Goal: Task Accomplishment & Management: Manage account settings

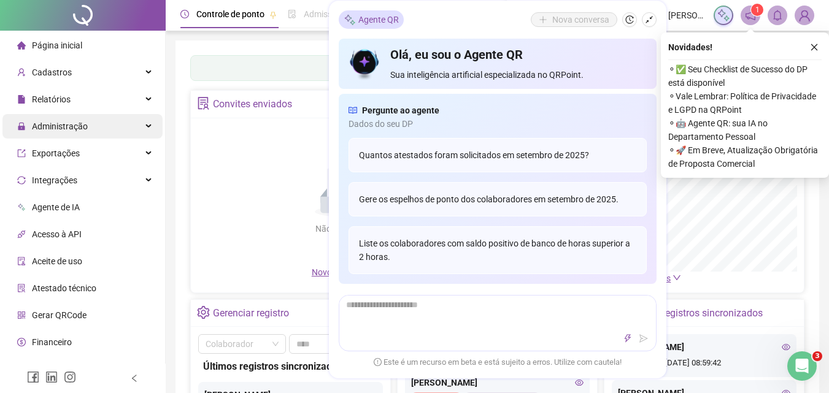
click at [76, 126] on span "Administração" at bounding box center [60, 126] width 56 height 10
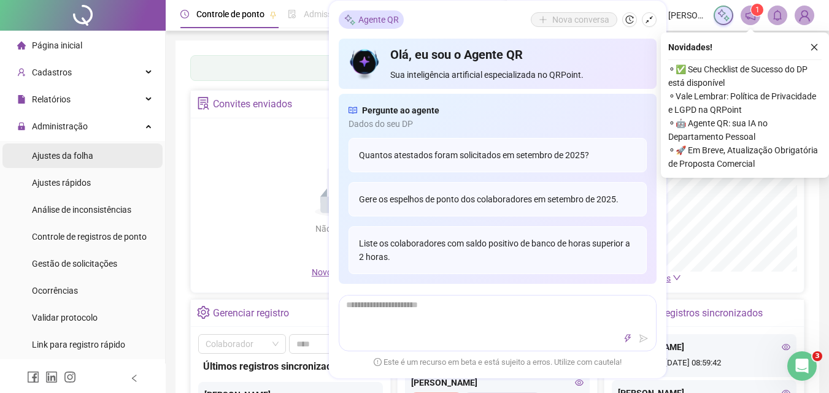
click at [82, 159] on span "Ajustes da folha" at bounding box center [62, 156] width 61 height 10
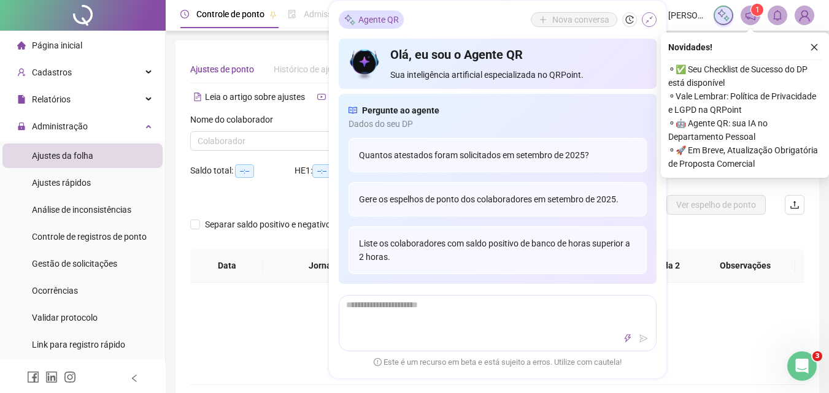
click at [646, 17] on icon "shrink" at bounding box center [649, 19] width 9 height 9
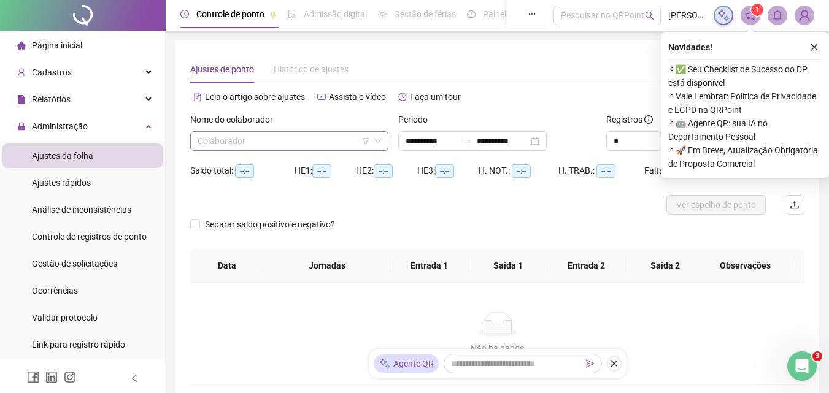
type input "**********"
click at [266, 135] on input "search" at bounding box center [283, 141] width 172 height 18
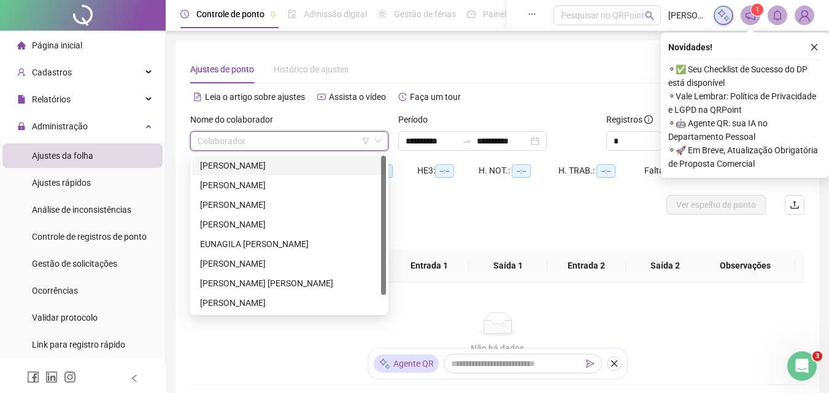
click at [296, 166] on div "[PERSON_NAME]" at bounding box center [289, 165] width 178 height 13
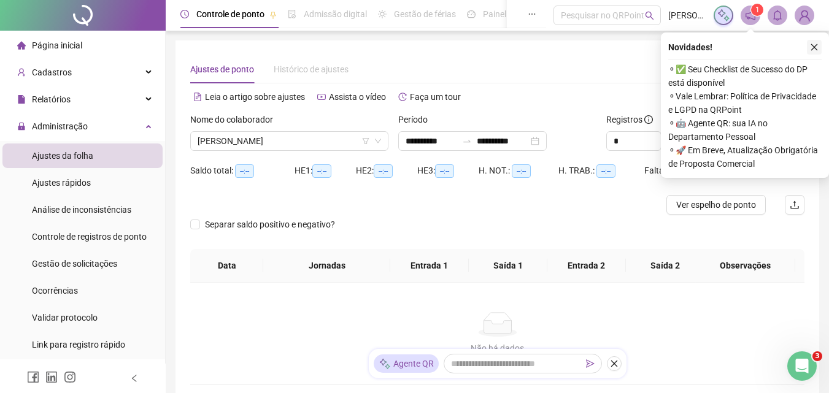
click at [814, 45] on icon "close" at bounding box center [814, 47] width 9 height 9
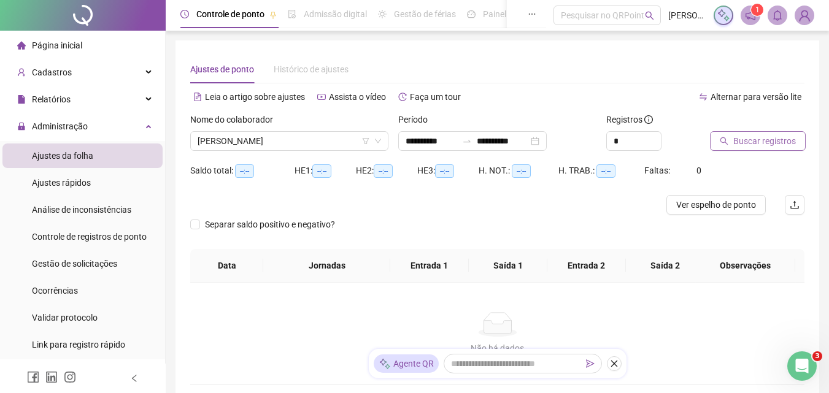
click at [754, 133] on button "Buscar registros" at bounding box center [758, 141] width 96 height 20
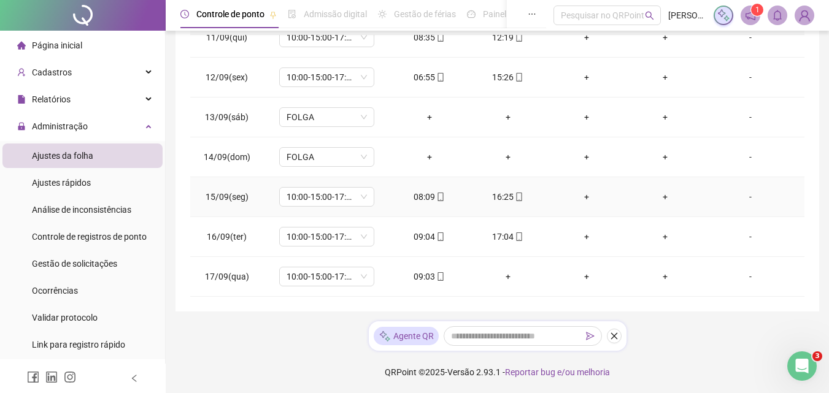
scroll to position [248, 0]
click at [502, 278] on div "+" at bounding box center [507, 275] width 59 height 13
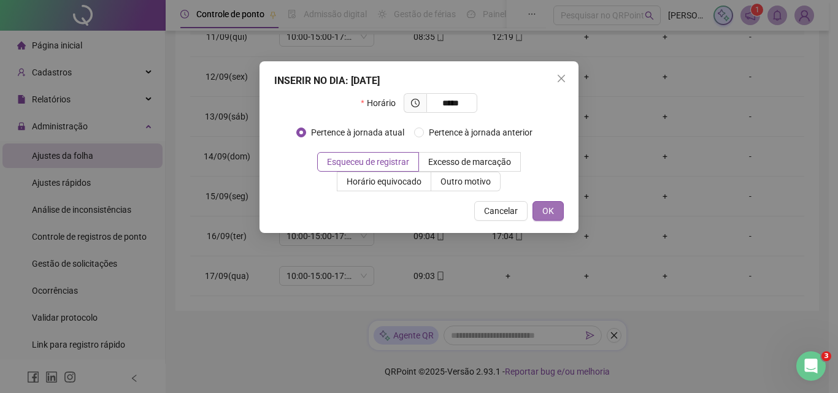
type input "*****"
click at [554, 212] on button "OK" at bounding box center [547, 211] width 31 height 20
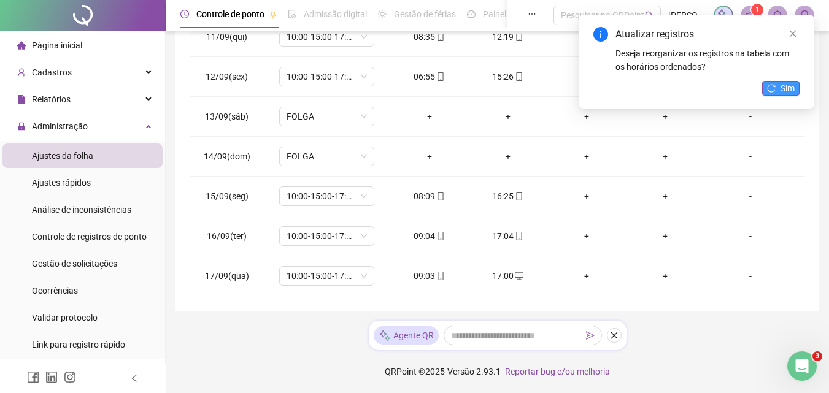
click at [790, 85] on span "Sim" at bounding box center [787, 88] width 14 height 13
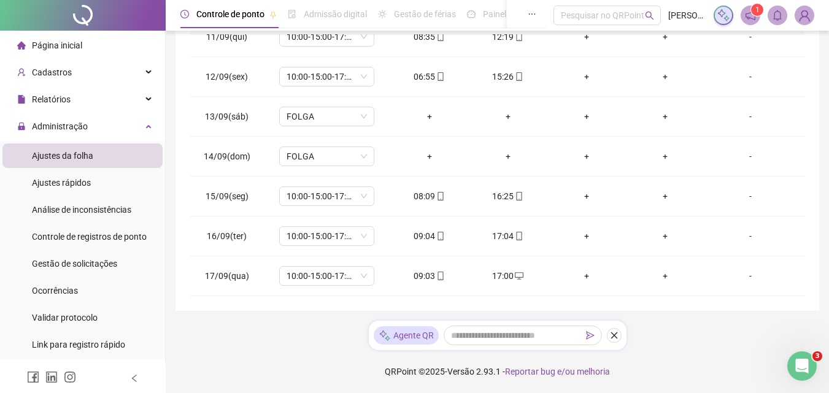
scroll to position [0, 0]
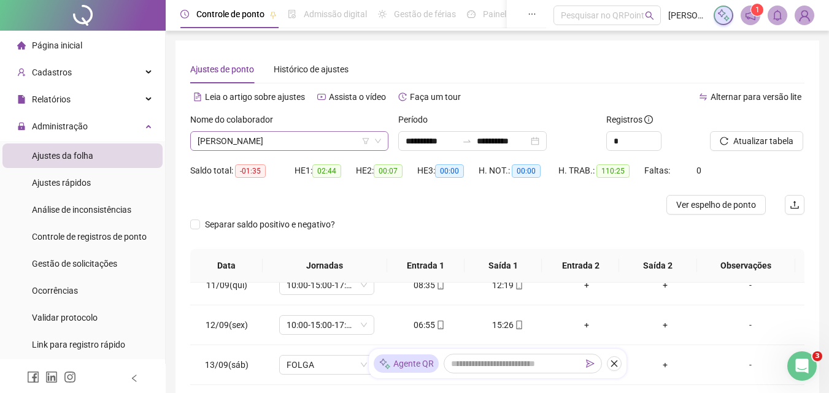
click at [345, 136] on span "[PERSON_NAME]" at bounding box center [288, 141] width 183 height 18
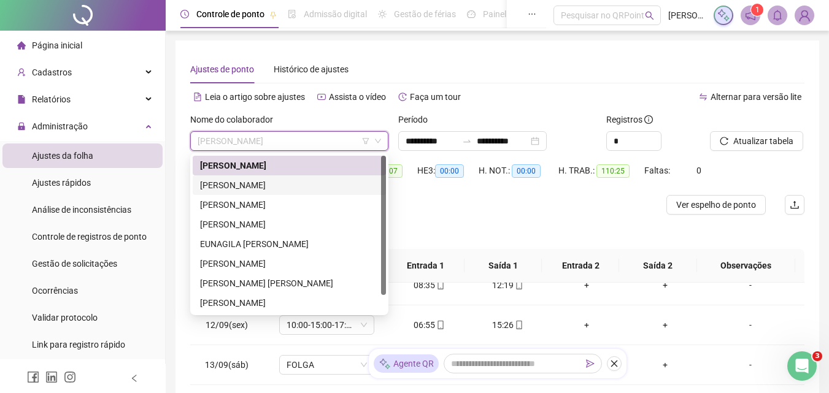
click at [315, 182] on div "[PERSON_NAME]" at bounding box center [289, 184] width 178 height 13
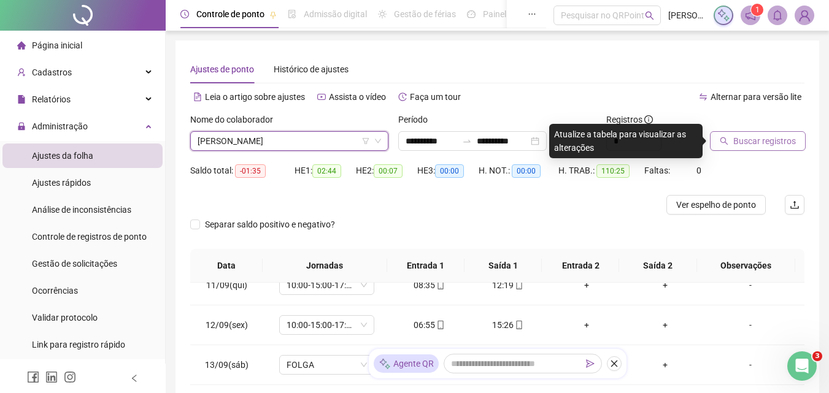
click at [775, 136] on span "Buscar registros" at bounding box center [764, 140] width 63 height 13
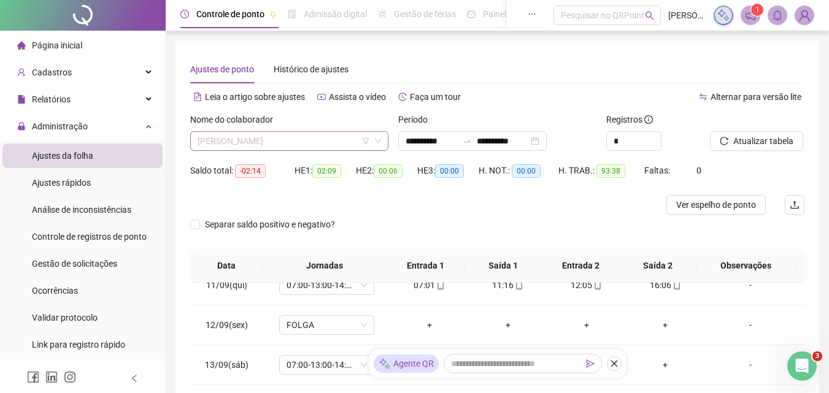
click at [350, 140] on span "[PERSON_NAME]" at bounding box center [288, 141] width 183 height 18
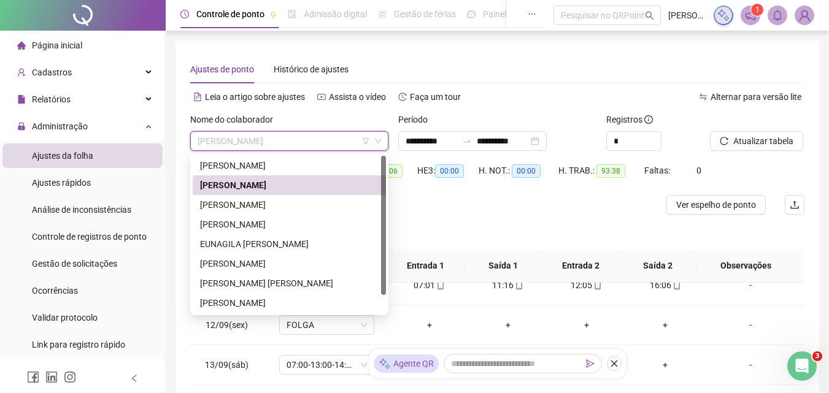
click at [336, 175] on div "[PERSON_NAME]" at bounding box center [289, 185] width 193 height 20
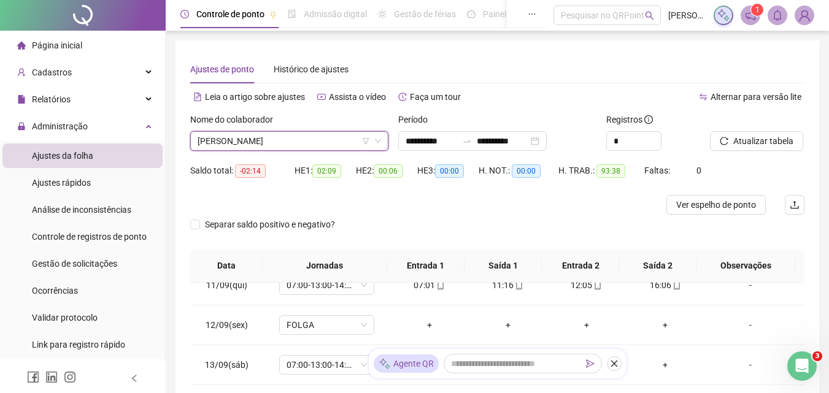
click at [350, 147] on span "[PERSON_NAME]" at bounding box center [288, 141] width 183 height 18
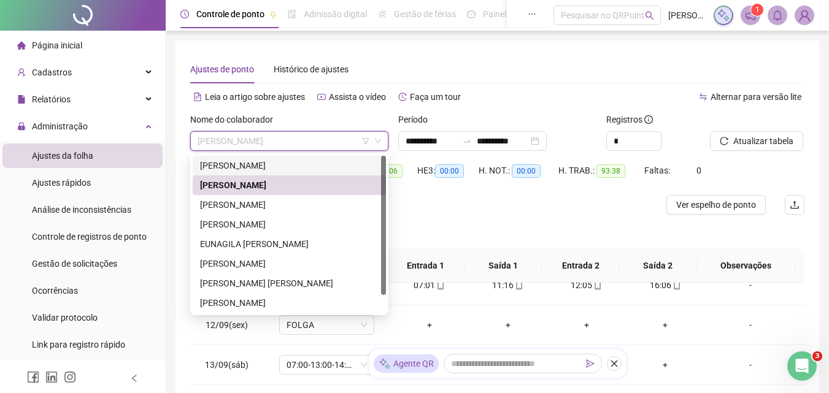
click at [343, 163] on div "[PERSON_NAME]" at bounding box center [289, 165] width 178 height 13
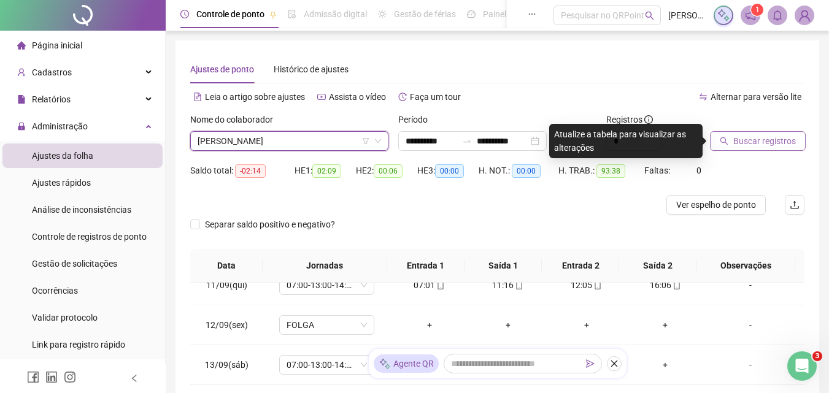
click at [775, 136] on span "Buscar registros" at bounding box center [764, 140] width 63 height 13
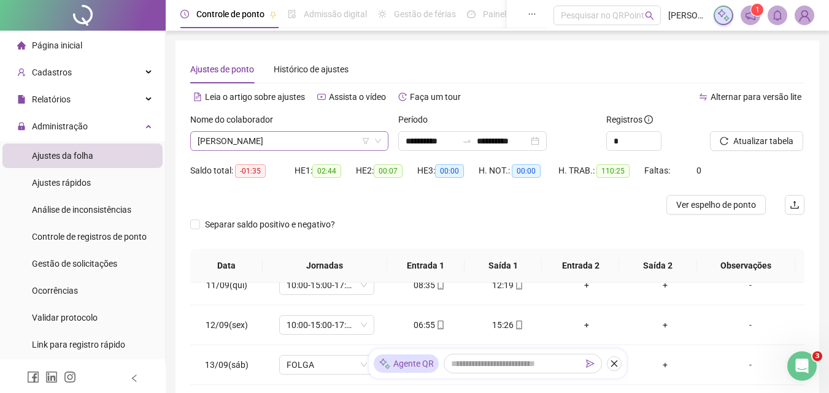
click at [312, 136] on span "[PERSON_NAME]" at bounding box center [288, 141] width 183 height 18
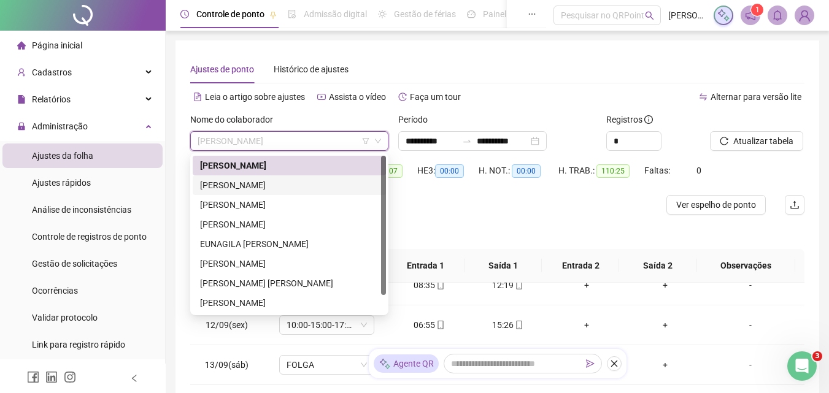
click at [329, 184] on div "[PERSON_NAME]" at bounding box center [289, 184] width 178 height 13
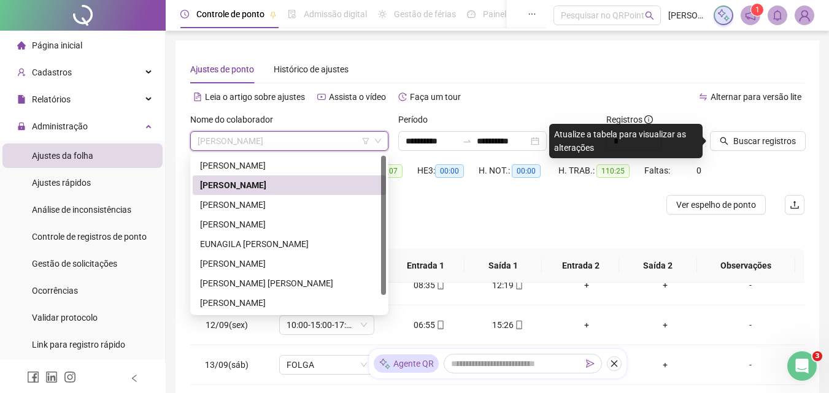
click at [291, 143] on span "[PERSON_NAME]" at bounding box center [288, 141] width 183 height 18
drag, startPoint x: 281, startPoint y: 203, endPoint x: 399, endPoint y: 188, distance: 119.3
click at [281, 204] on div "[PERSON_NAME]" at bounding box center [289, 204] width 178 height 13
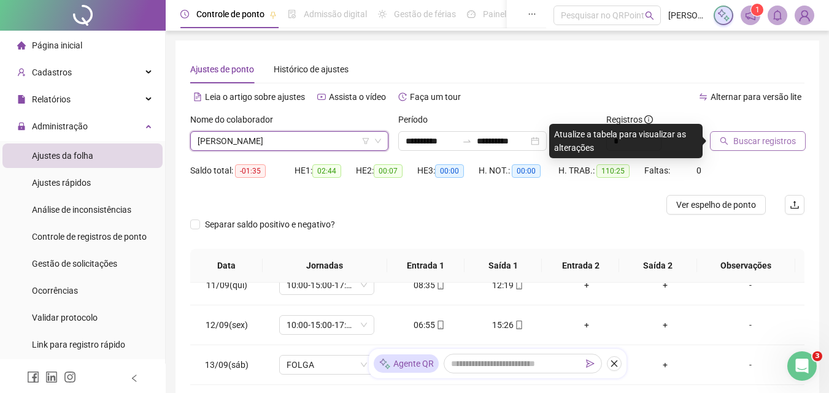
click at [749, 147] on span "Buscar registros" at bounding box center [764, 140] width 63 height 13
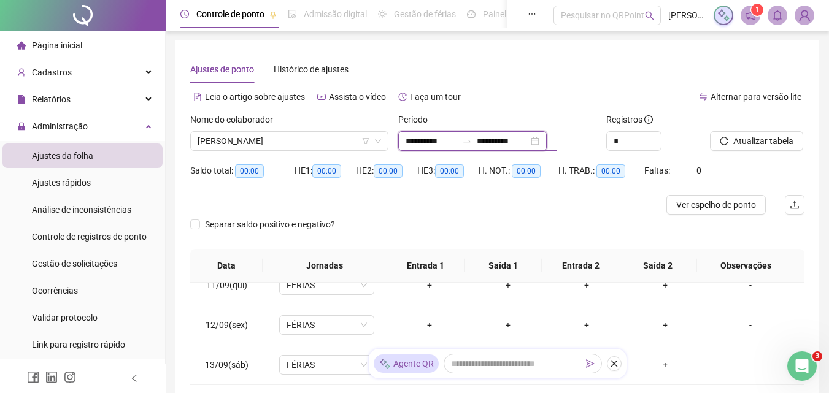
click at [498, 137] on input "**********" at bounding box center [503, 140] width 52 height 13
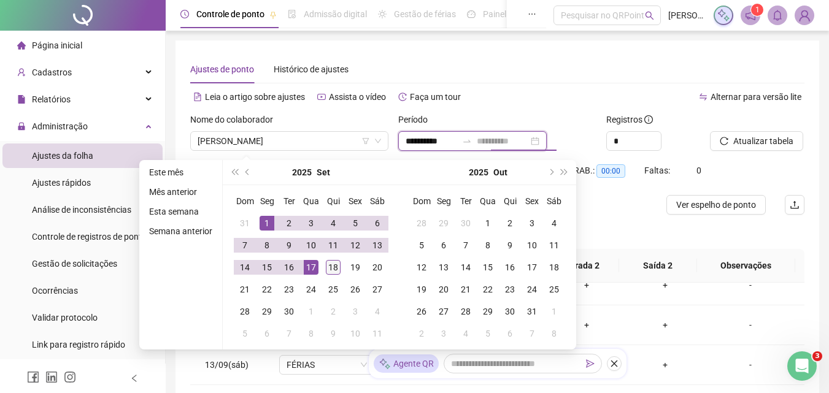
type input "**********"
click at [331, 268] on div "18" at bounding box center [333, 267] width 15 height 15
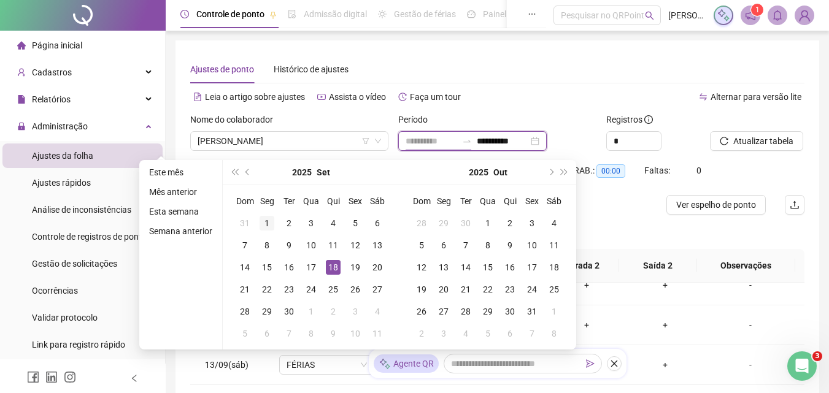
type input "**********"
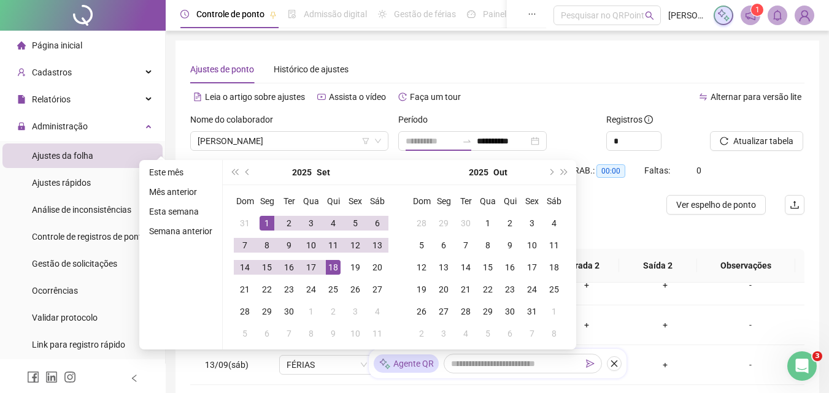
click at [263, 225] on div "1" at bounding box center [266, 223] width 15 height 15
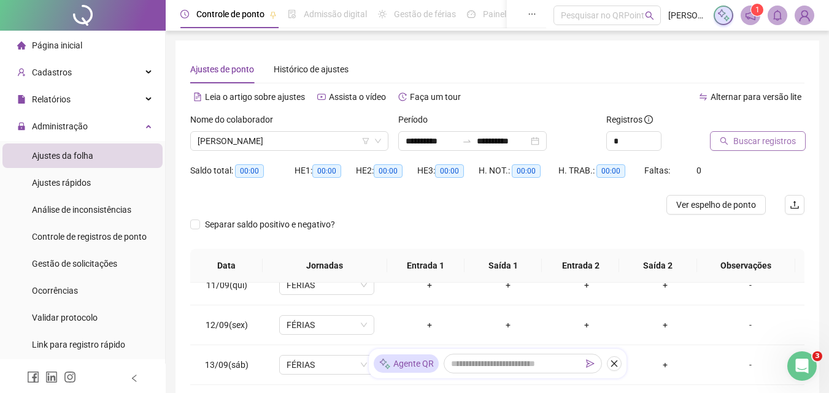
click at [740, 132] on button "Buscar registros" at bounding box center [758, 141] width 96 height 20
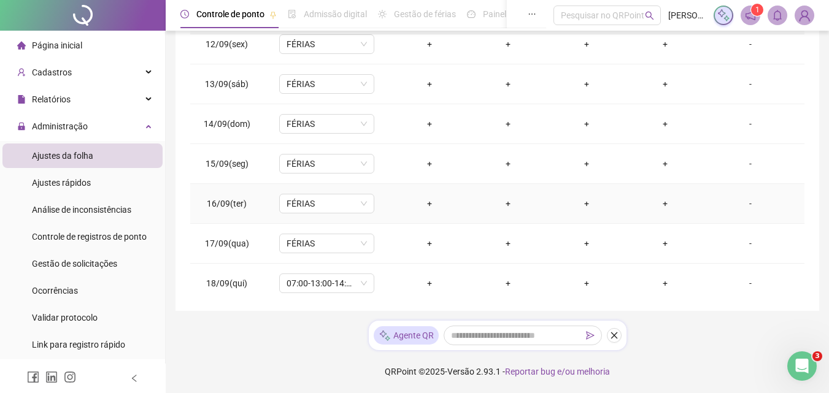
scroll to position [456, 0]
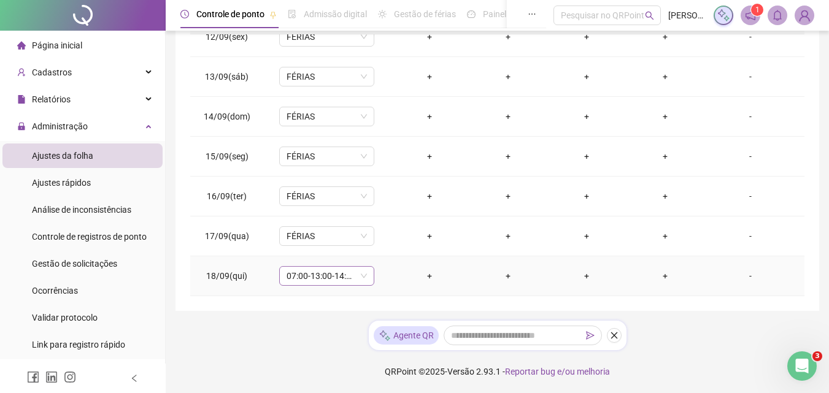
click at [329, 275] on span "07:00-13:00-14:00-16:00" at bounding box center [326, 276] width 80 height 18
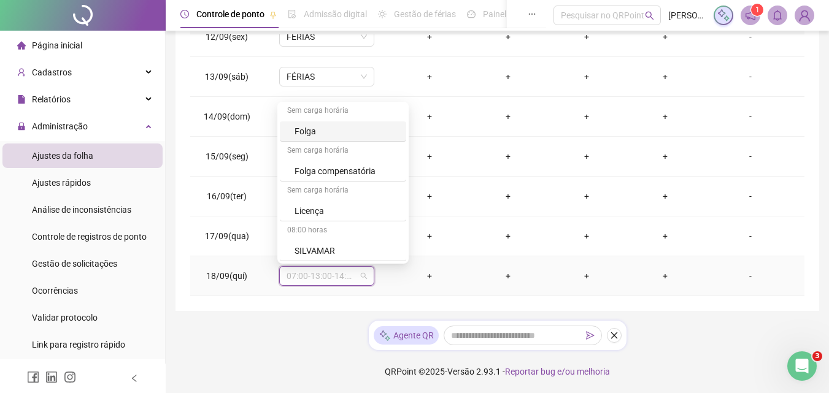
scroll to position [717, 0]
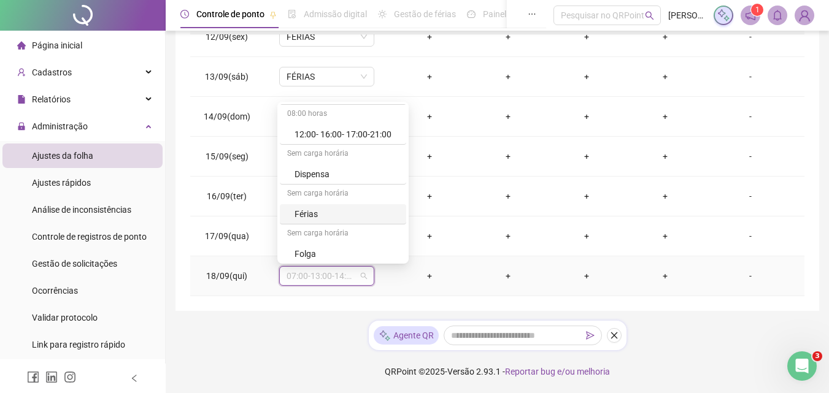
click at [303, 212] on div "Férias" at bounding box center [346, 213] width 104 height 13
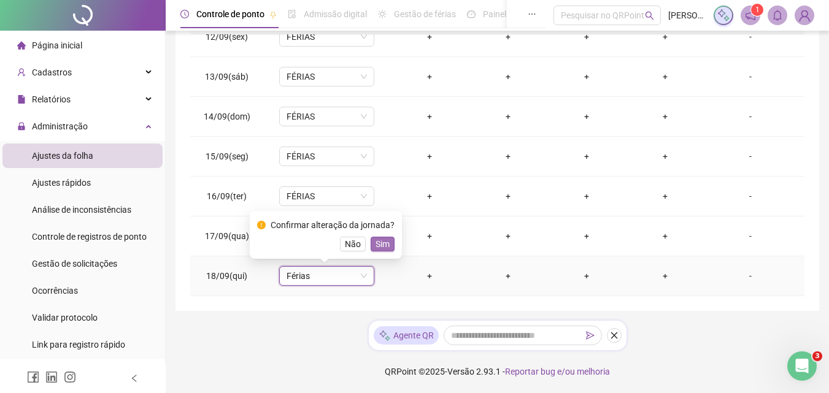
click at [383, 242] on span "Sim" at bounding box center [382, 243] width 14 height 13
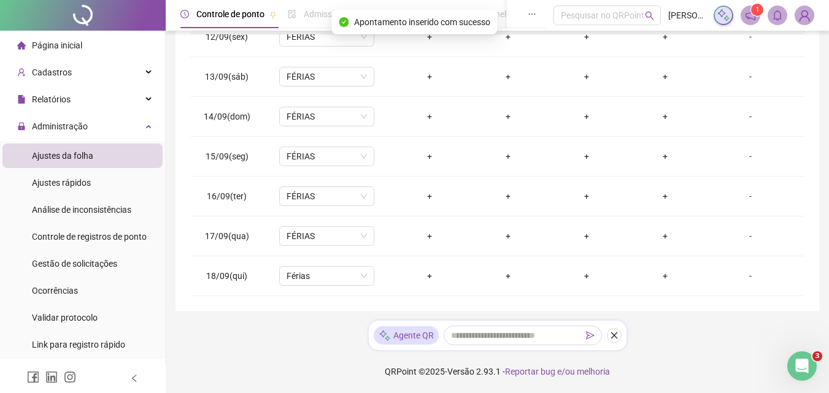
scroll to position [3, 0]
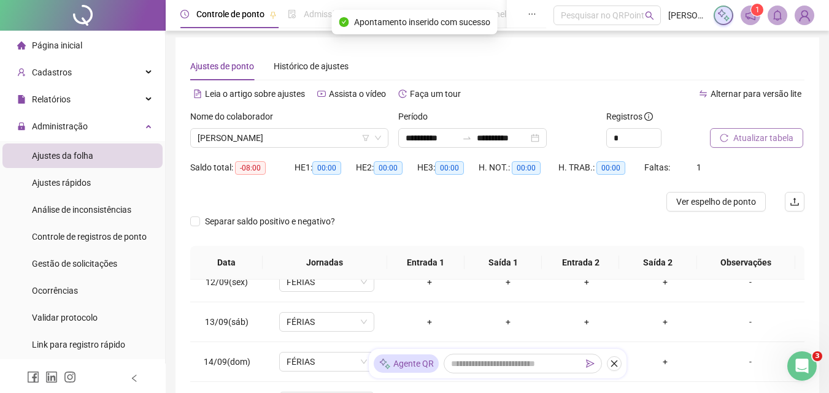
click at [764, 136] on span "Atualizar tabela" at bounding box center [763, 137] width 60 height 13
click at [323, 138] on span "[PERSON_NAME]" at bounding box center [288, 138] width 183 height 18
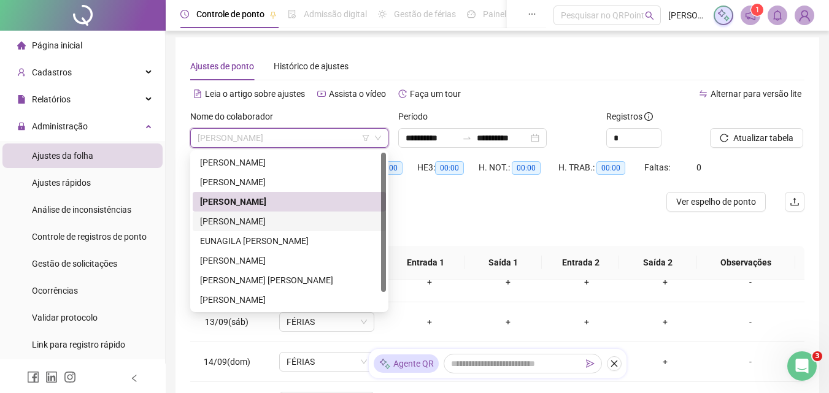
click at [290, 222] on div "[PERSON_NAME]" at bounding box center [289, 221] width 178 height 13
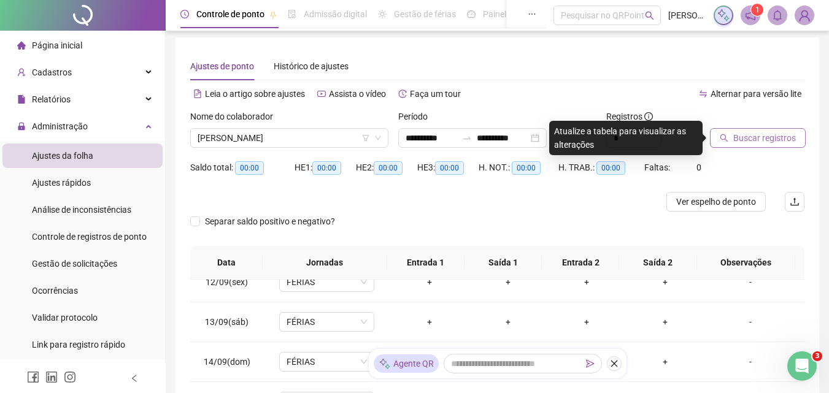
click at [768, 133] on span "Buscar registros" at bounding box center [764, 137] width 63 height 13
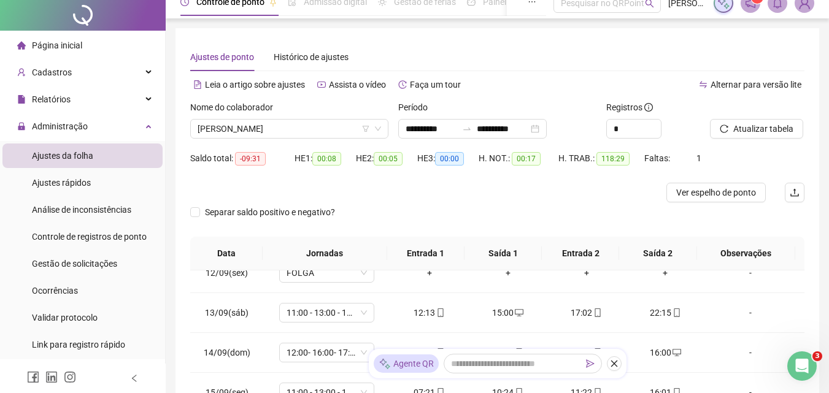
scroll to position [0, 0]
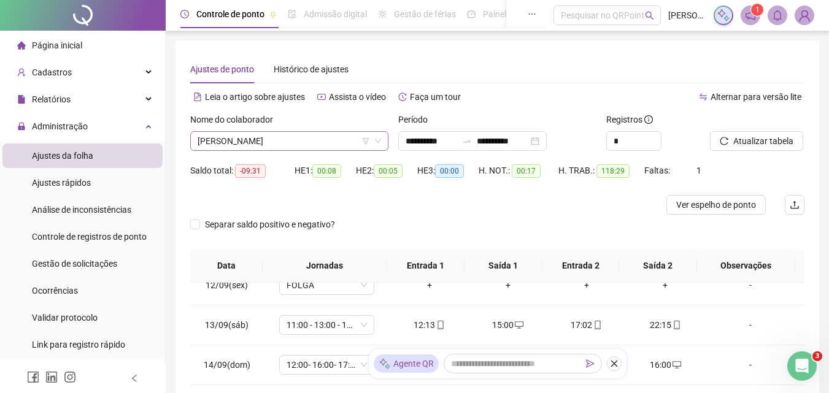
click at [329, 149] on span "[PERSON_NAME]" at bounding box center [288, 141] width 183 height 18
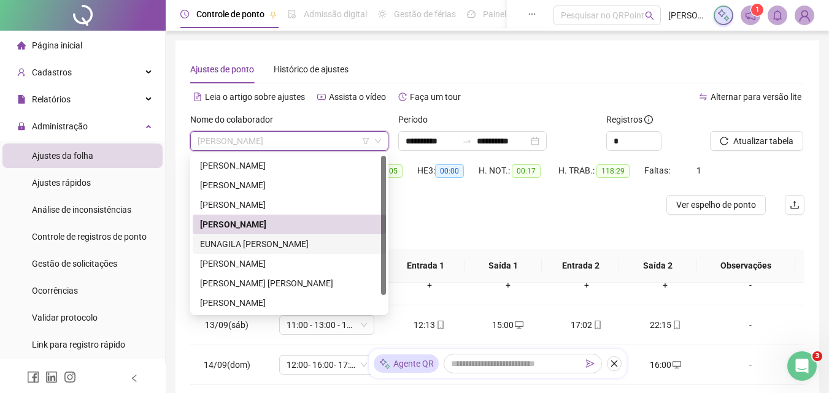
click at [274, 246] on div "EUNAGILA [PERSON_NAME]" at bounding box center [289, 243] width 178 height 13
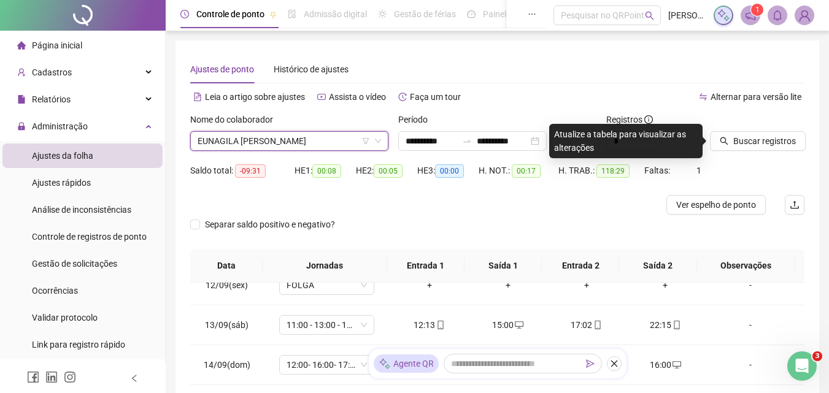
click at [321, 148] on span "EUNAGILA [PERSON_NAME]" at bounding box center [288, 141] width 183 height 18
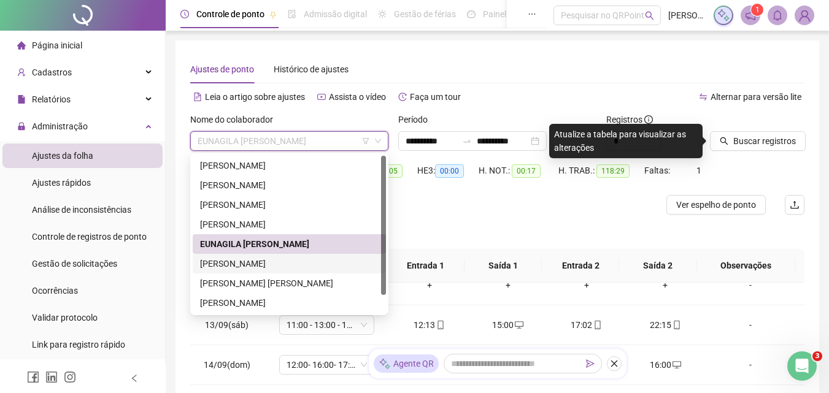
drag, startPoint x: 261, startPoint y: 263, endPoint x: 438, endPoint y: 237, distance: 179.2
click at [260, 266] on div "[PERSON_NAME]" at bounding box center [289, 263] width 178 height 13
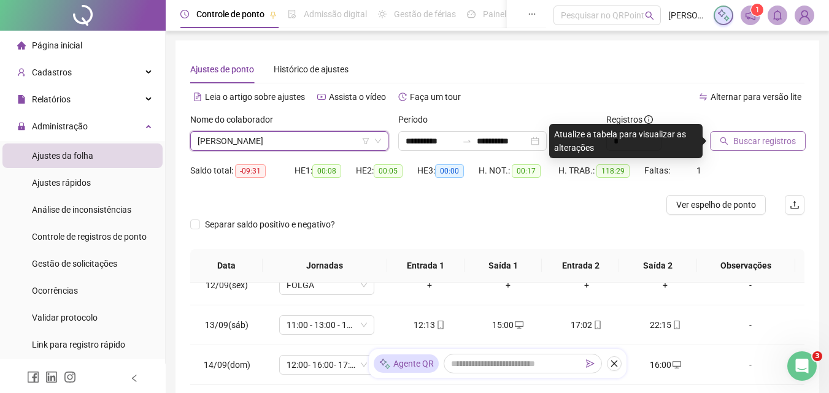
click at [746, 137] on span "Buscar registros" at bounding box center [764, 140] width 63 height 13
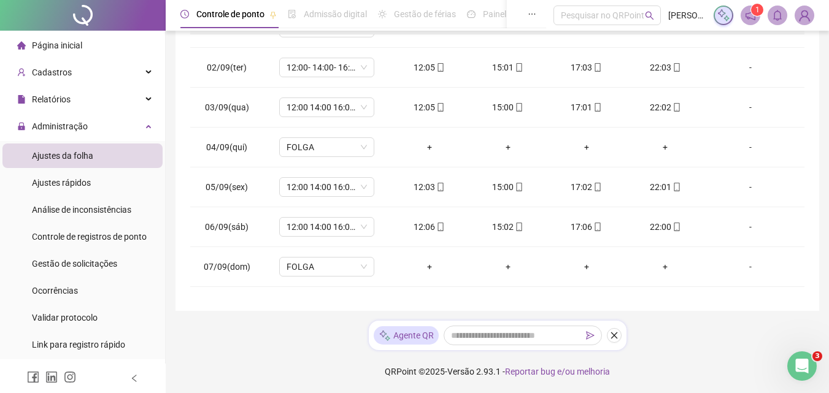
scroll to position [456, 0]
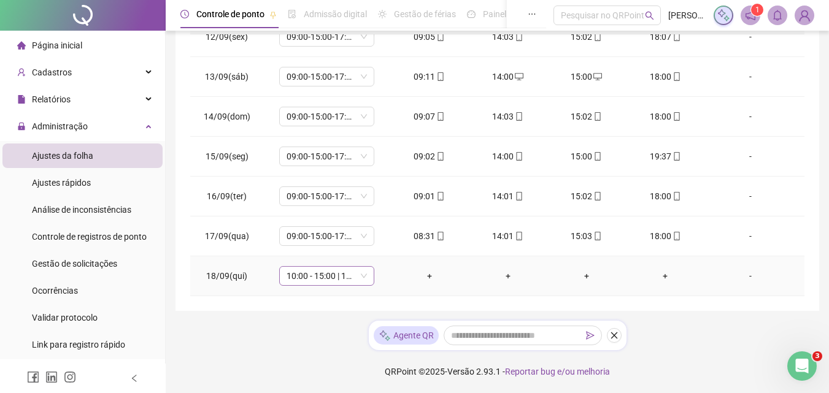
click at [313, 272] on span "10:00 - 15:00 | 16:00 - 22:00" at bounding box center [326, 276] width 80 height 18
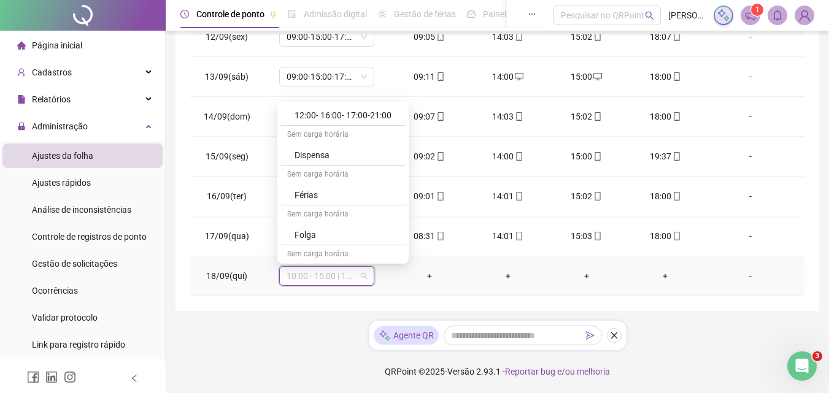
scroll to position [797, 0]
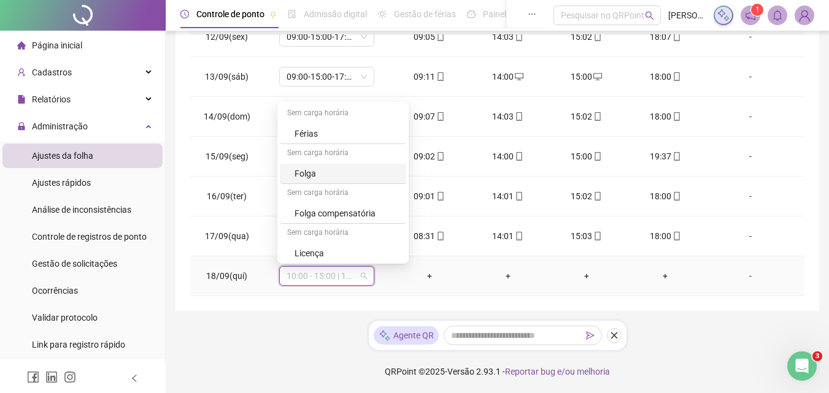
click at [312, 175] on div "Folga" at bounding box center [346, 173] width 104 height 13
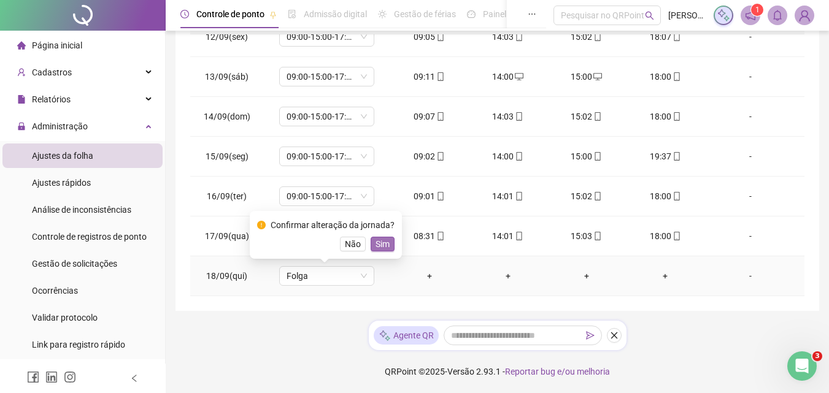
click at [384, 244] on span "Sim" at bounding box center [382, 243] width 14 height 13
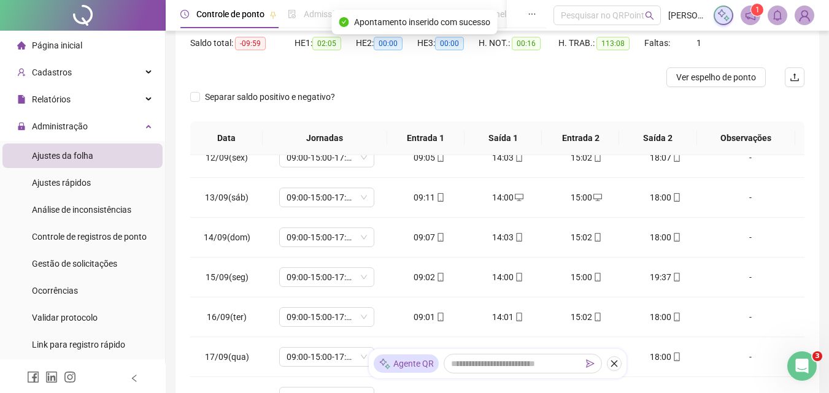
scroll to position [0, 0]
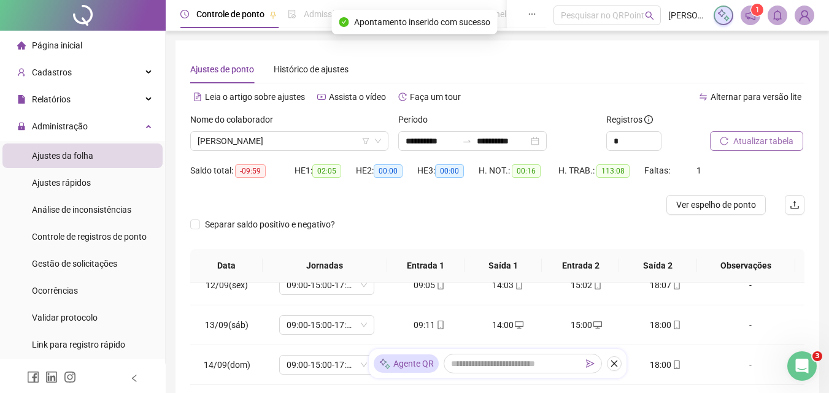
click at [757, 139] on span "Atualizar tabela" at bounding box center [763, 140] width 60 height 13
drag, startPoint x: 321, startPoint y: 143, endPoint x: 320, endPoint y: 150, distance: 7.4
click at [321, 143] on span "[PERSON_NAME]" at bounding box center [288, 141] width 183 height 18
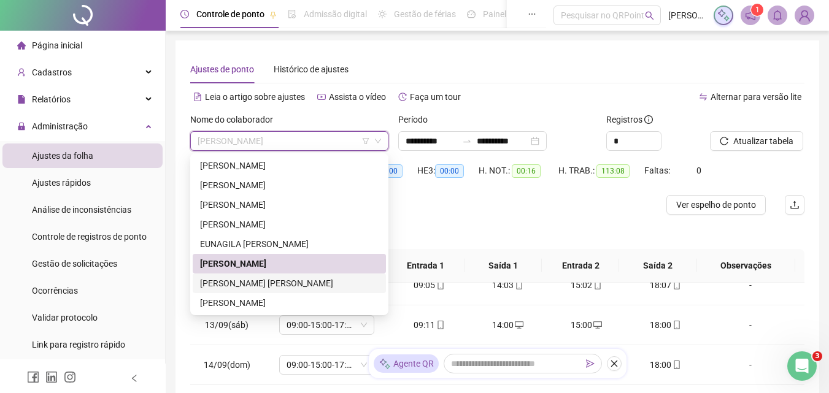
click at [273, 280] on div "[PERSON_NAME] [PERSON_NAME]" at bounding box center [289, 283] width 178 height 13
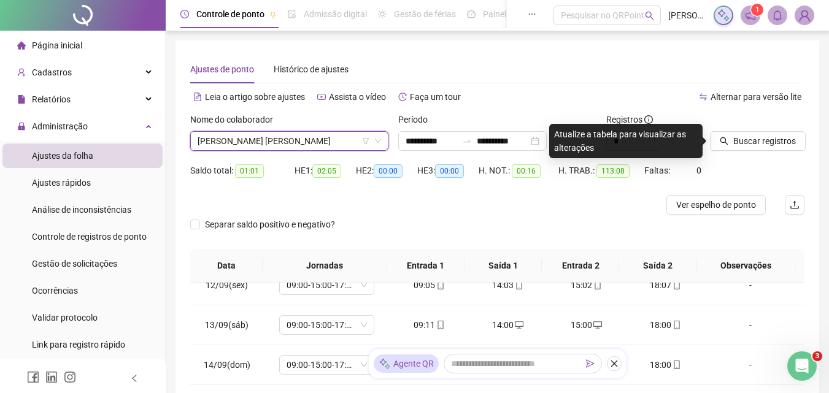
click at [316, 147] on span "[PERSON_NAME] [PERSON_NAME]" at bounding box center [288, 141] width 183 height 18
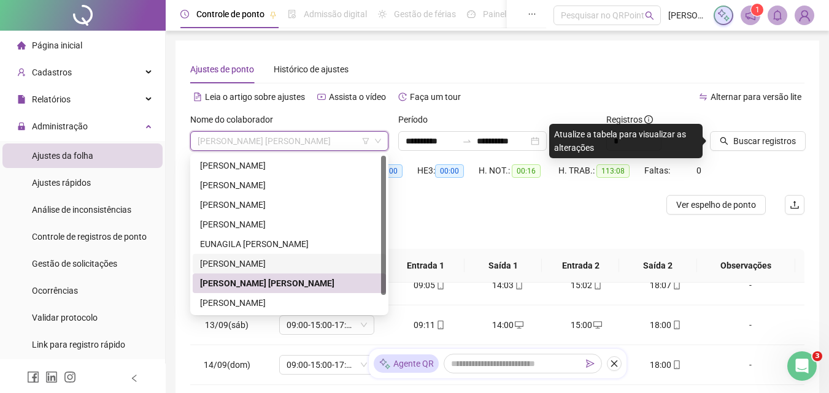
click at [275, 262] on div "[PERSON_NAME]" at bounding box center [289, 263] width 178 height 13
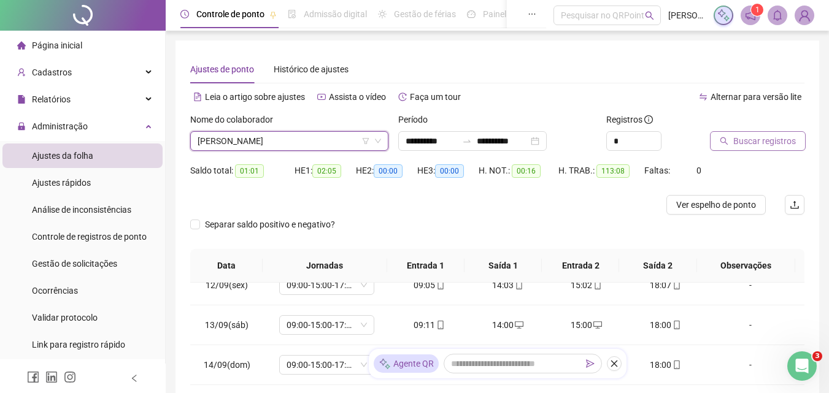
click at [727, 142] on icon "search" at bounding box center [723, 141] width 9 height 9
click at [323, 143] on span "[PERSON_NAME]" at bounding box center [288, 141] width 183 height 18
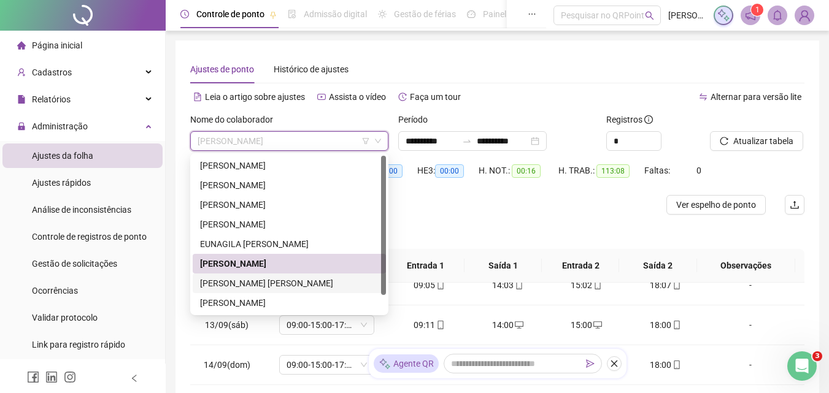
click at [264, 287] on div "[PERSON_NAME] [PERSON_NAME]" at bounding box center [289, 283] width 178 height 13
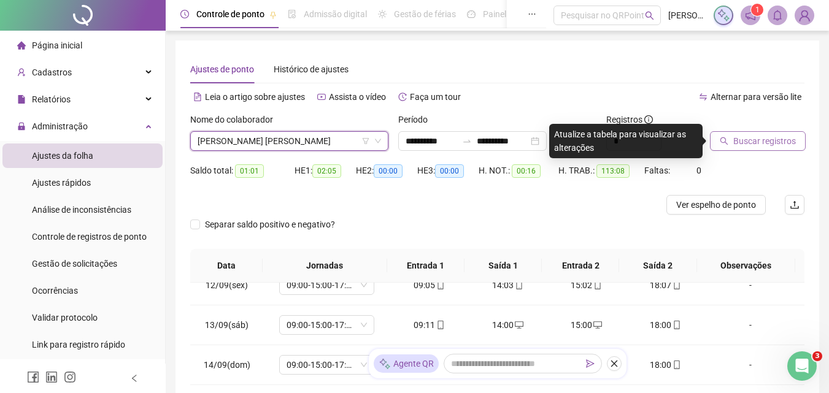
click at [768, 135] on span "Buscar registros" at bounding box center [764, 140] width 63 height 13
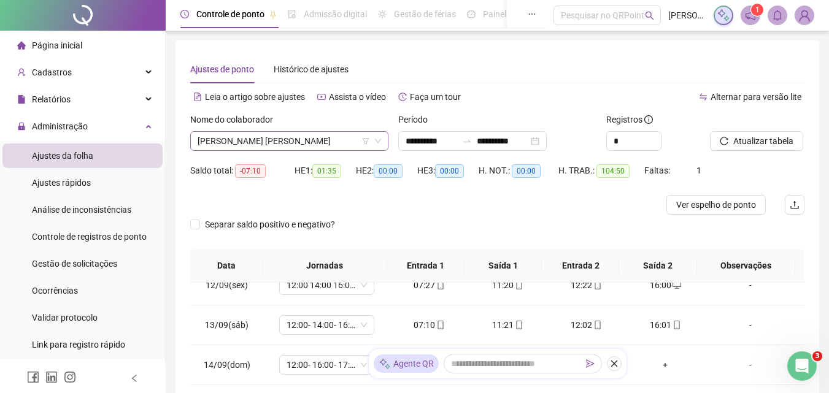
click at [304, 138] on span "[PERSON_NAME] [PERSON_NAME]" at bounding box center [288, 141] width 183 height 18
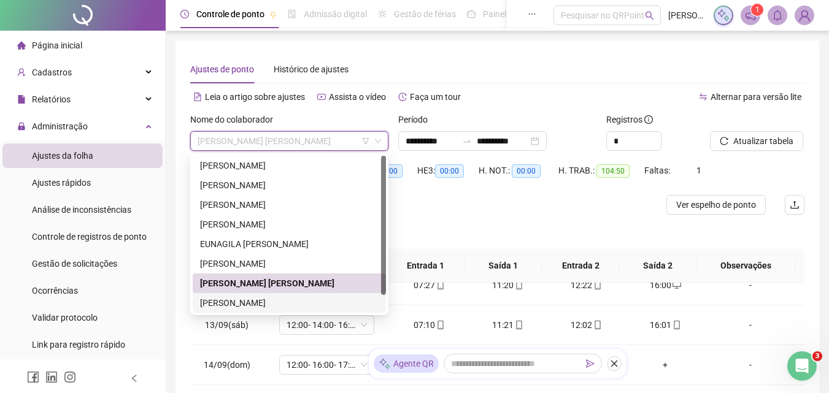
click at [258, 302] on div "[PERSON_NAME]" at bounding box center [289, 302] width 178 height 13
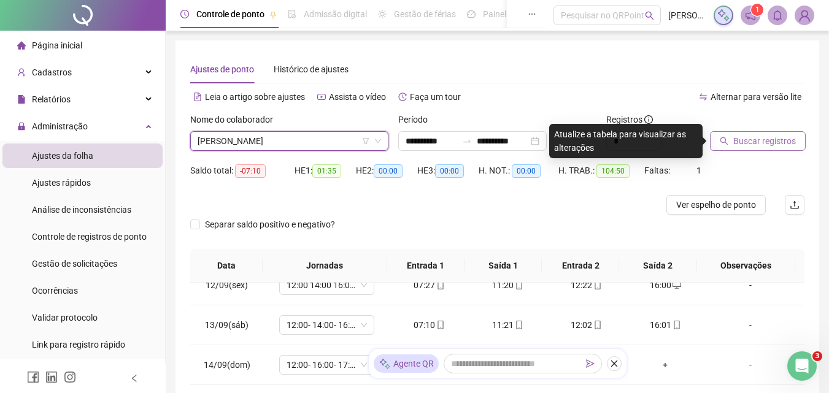
click at [753, 142] on span "Buscar registros" at bounding box center [764, 140] width 63 height 13
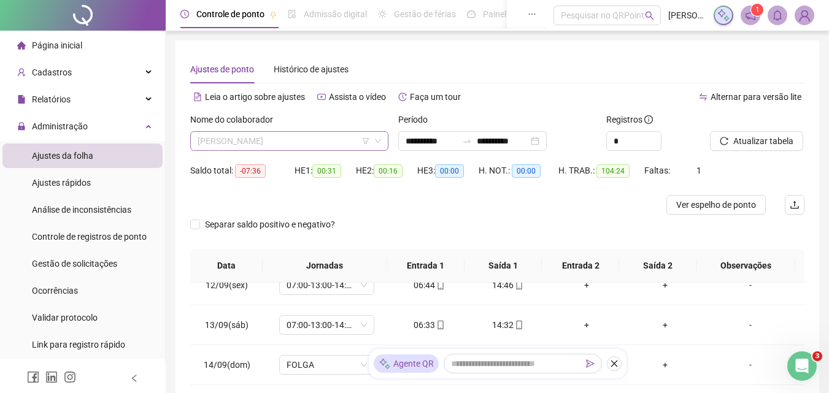
click at [326, 142] on span "[PERSON_NAME]" at bounding box center [288, 141] width 183 height 18
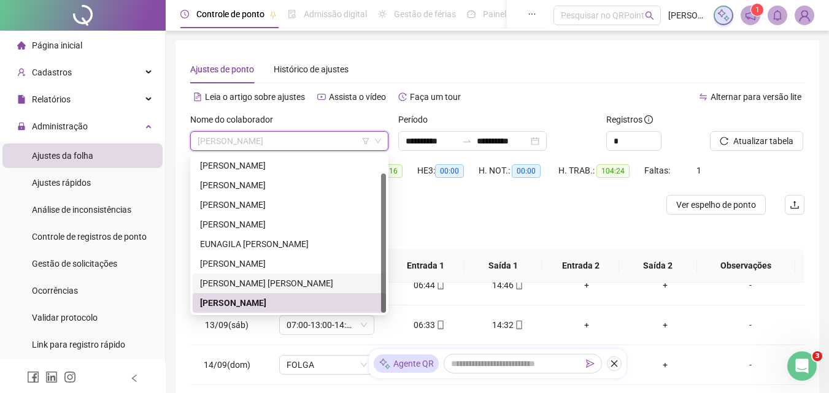
scroll to position [20, 0]
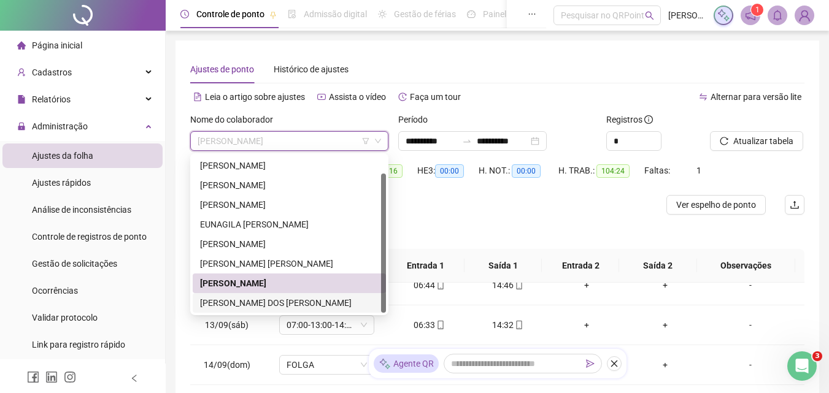
click at [280, 296] on div "[PERSON_NAME] DOS [PERSON_NAME]" at bounding box center [289, 302] width 178 height 13
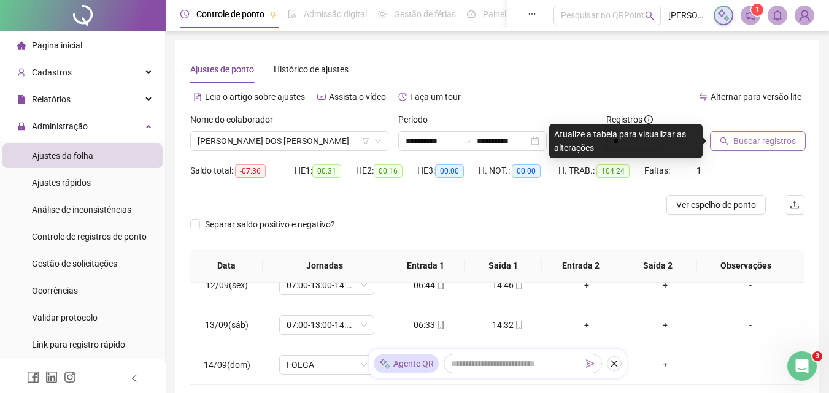
click at [770, 139] on span "Buscar registros" at bounding box center [764, 140] width 63 height 13
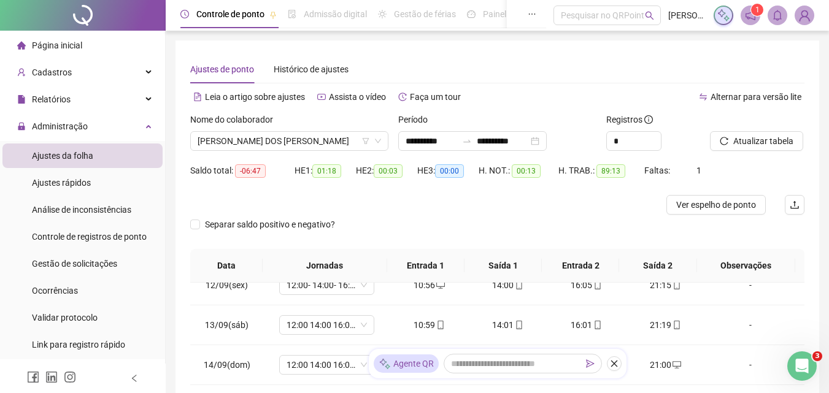
scroll to position [248, 0]
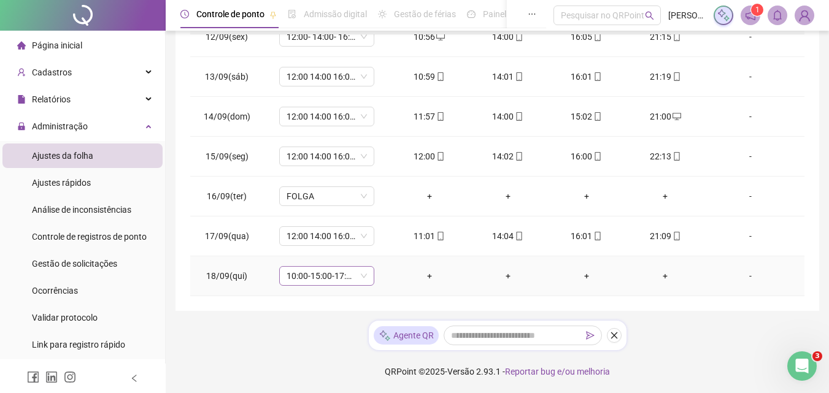
click at [320, 275] on span "10:00-15:00-17:00-20:00" at bounding box center [326, 276] width 80 height 18
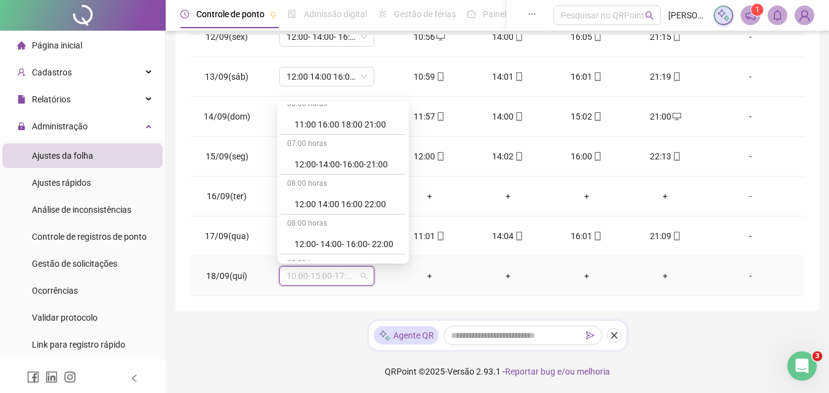
scroll to position [429, 0]
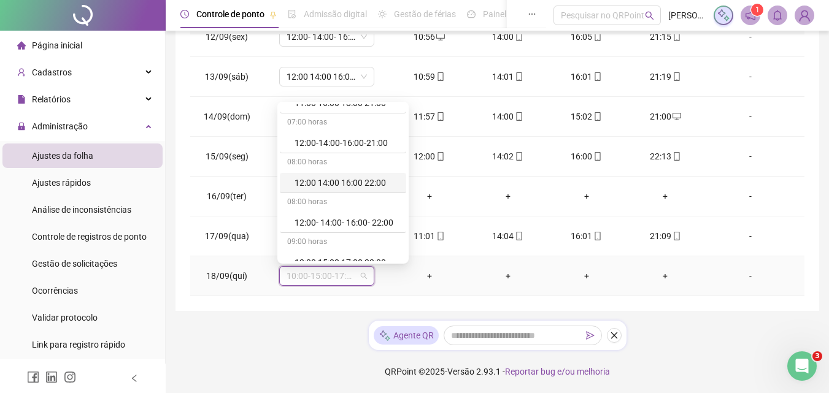
click at [339, 185] on div "12:00 14:00 16:00 22:00" at bounding box center [346, 182] width 104 height 13
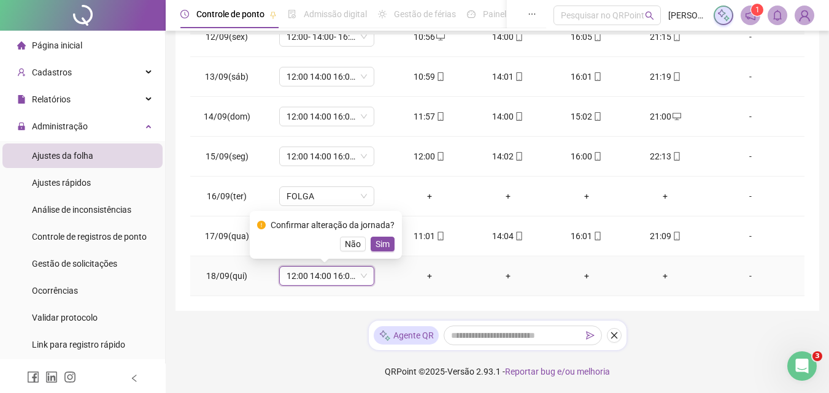
click at [377, 241] on span "Sim" at bounding box center [382, 243] width 14 height 13
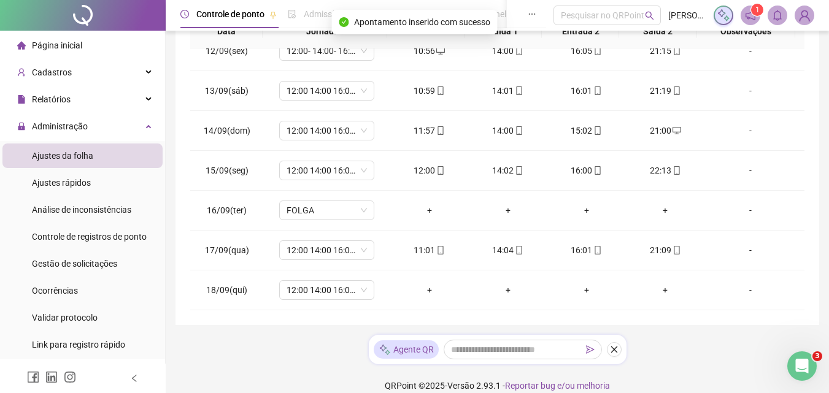
scroll to position [0, 0]
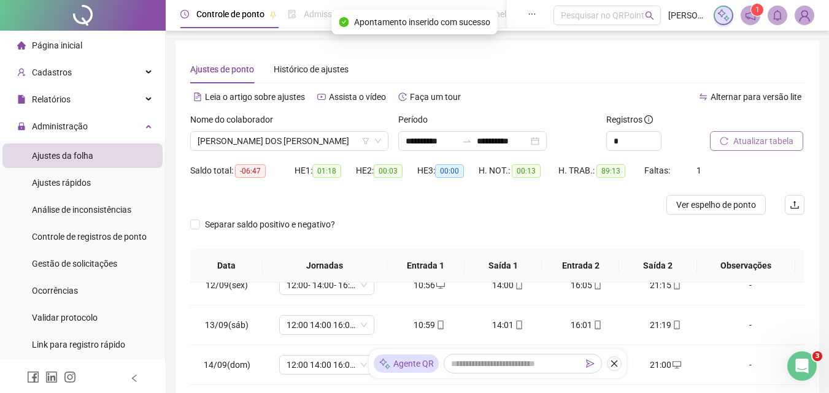
click at [753, 141] on span "Atualizar tabela" at bounding box center [763, 140] width 60 height 13
